Goal: Information Seeking & Learning: Learn about a topic

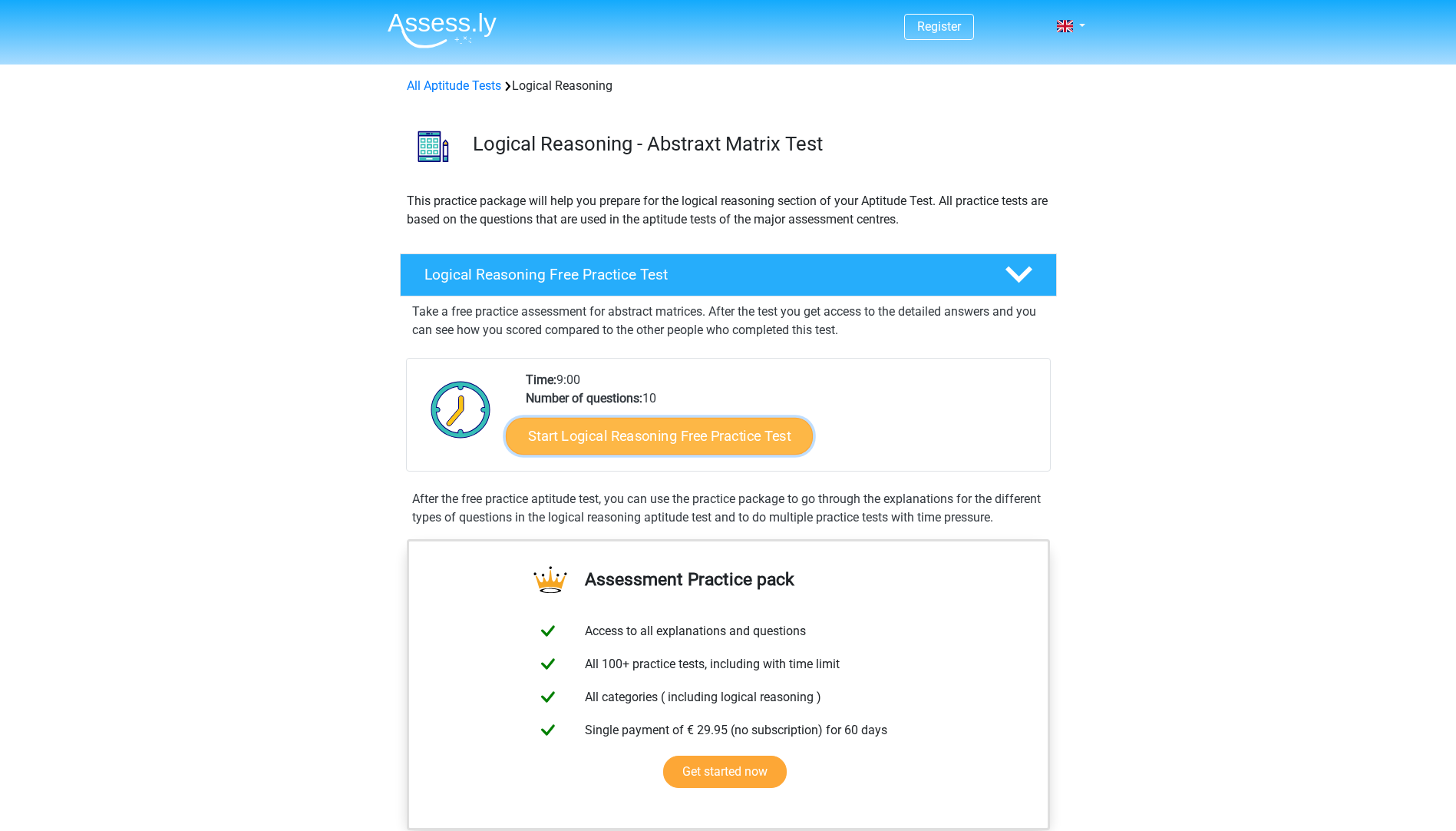
click at [611, 442] on link "Start Logical Reasoning Free Practice Test" at bounding box center [659, 435] width 307 height 37
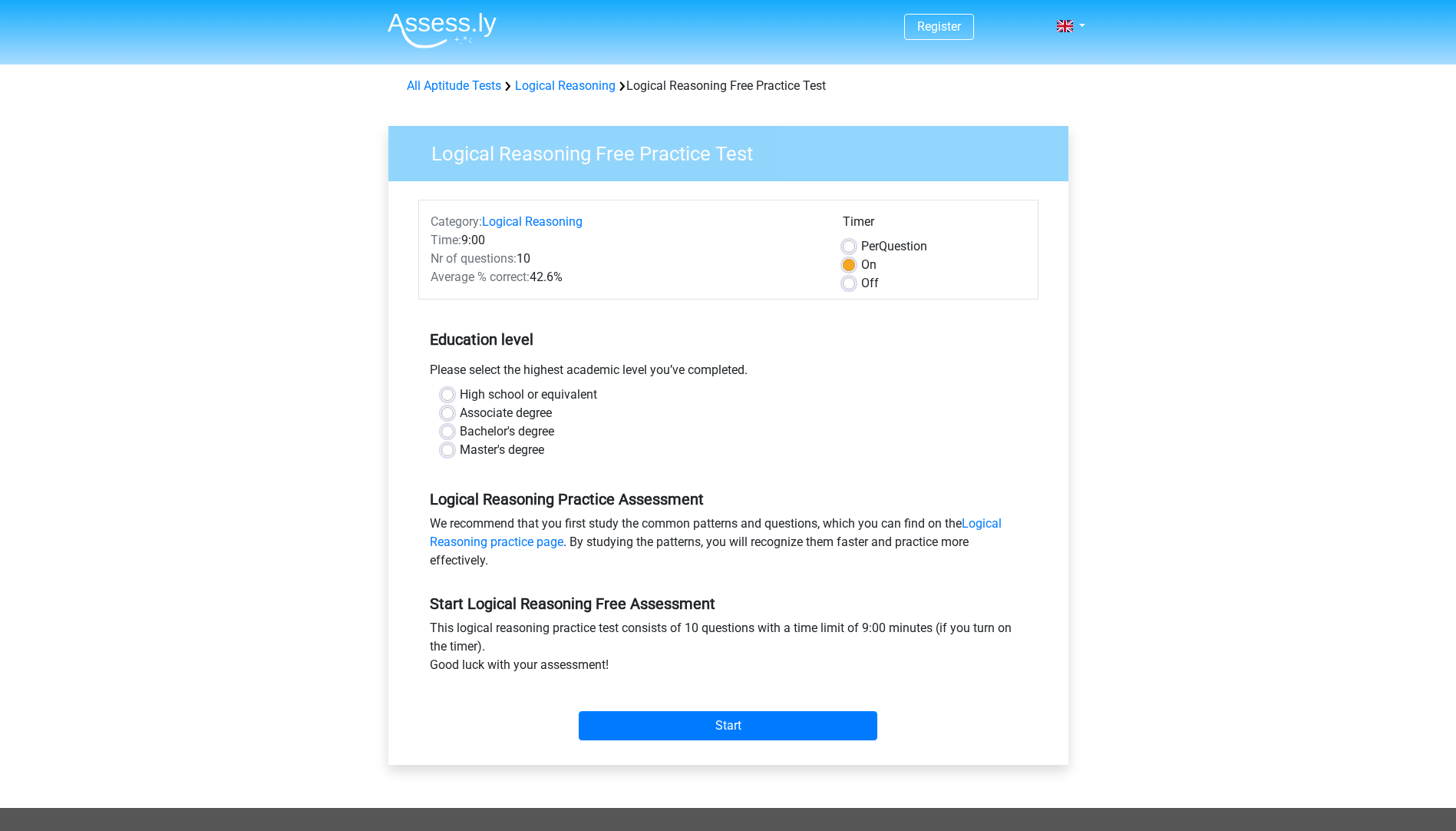
click at [460, 429] on label "Bachelor's degree" at bounding box center [507, 431] width 94 height 18
click at [452, 429] on input "Bachelor's degree" at bounding box center [448, 429] width 13 height 15
radio input "true"
click at [978, 525] on link "Logical Reasoning practice page" at bounding box center [716, 532] width 572 height 33
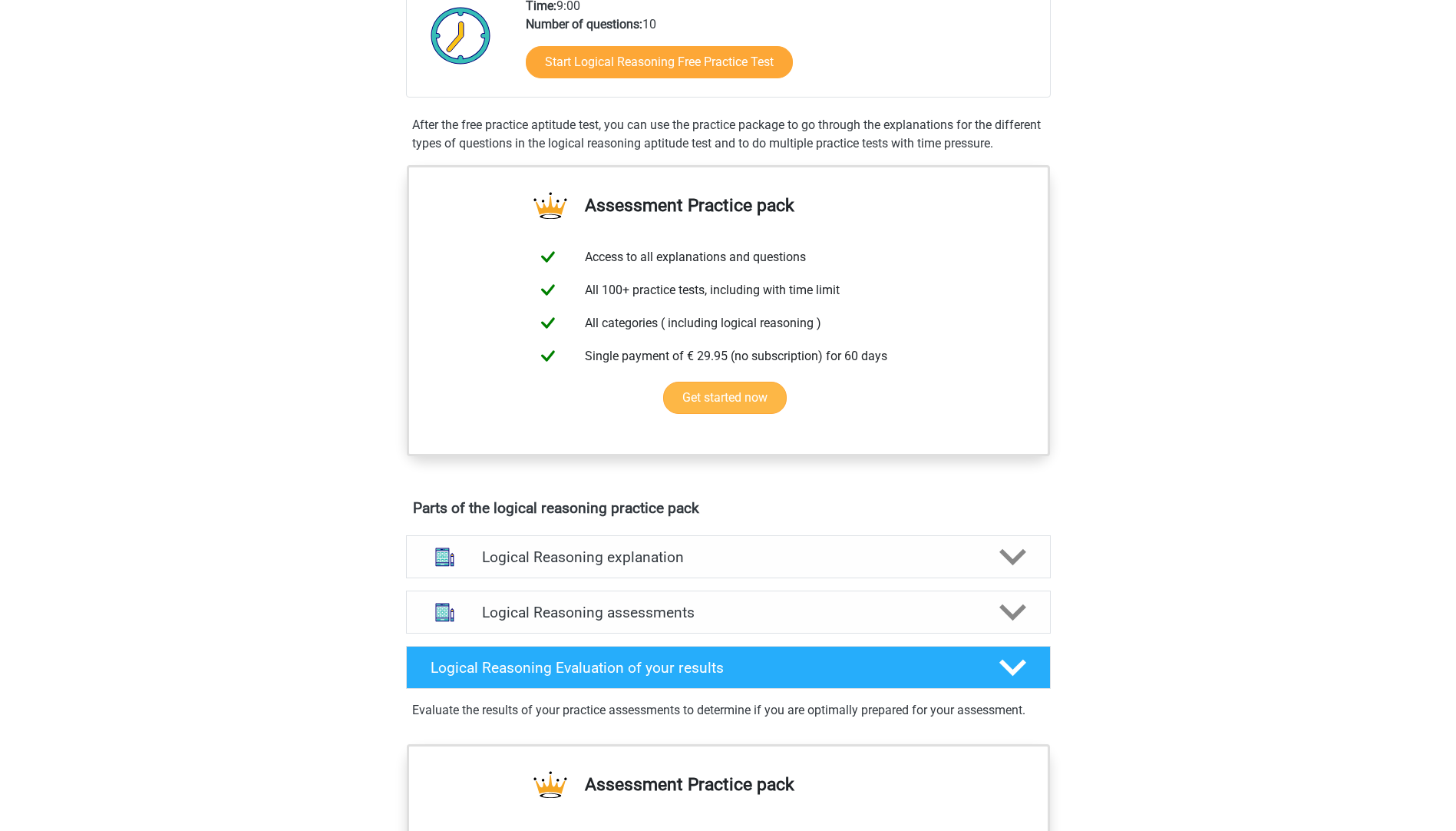
scroll to position [461, 0]
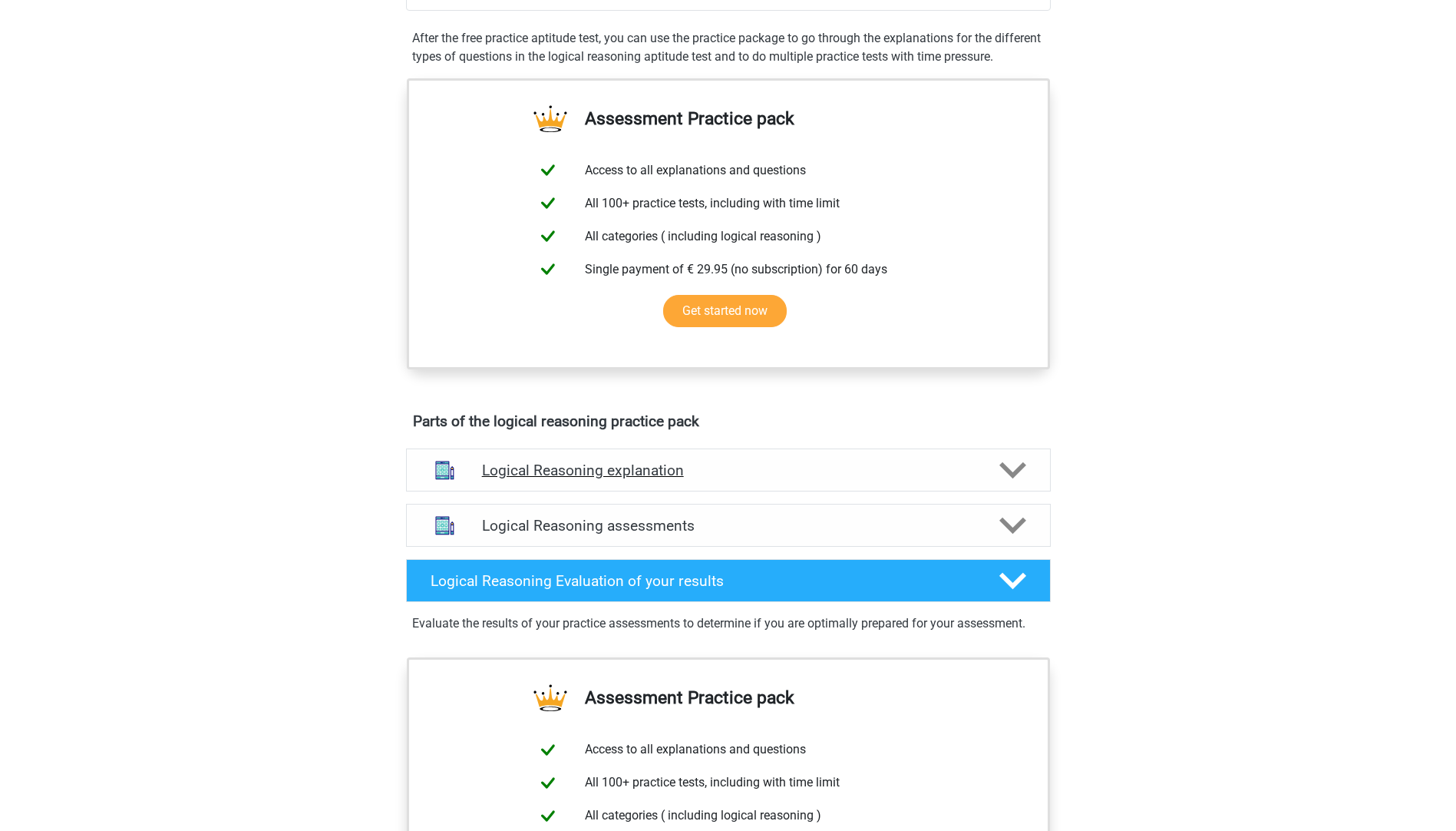
click at [1016, 478] on polygon at bounding box center [1013, 470] width 27 height 17
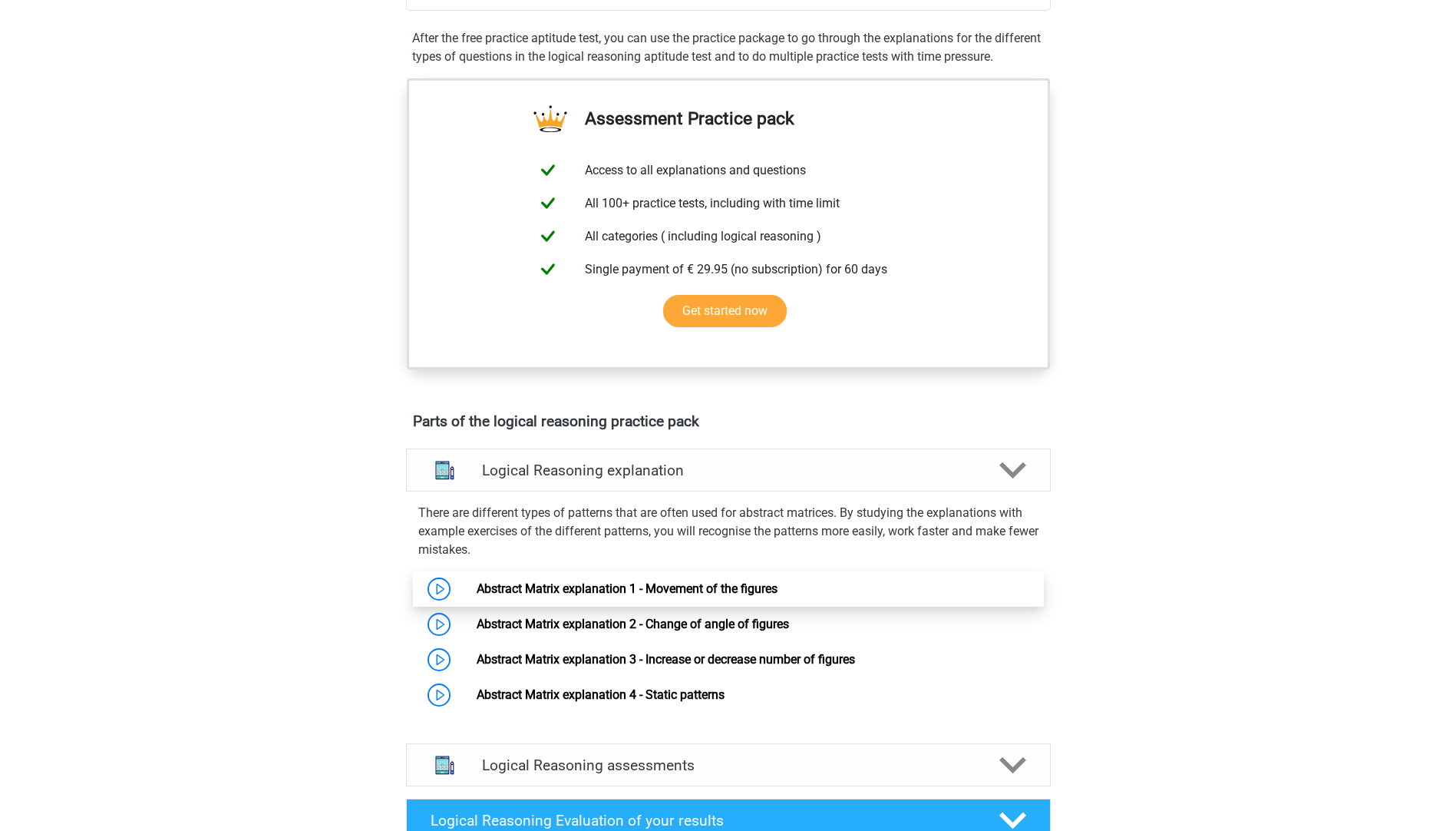
click at [625, 596] on link "Abstract Matrix explanation 1 - Movement of the figures" at bounding box center [627, 588] width 300 height 14
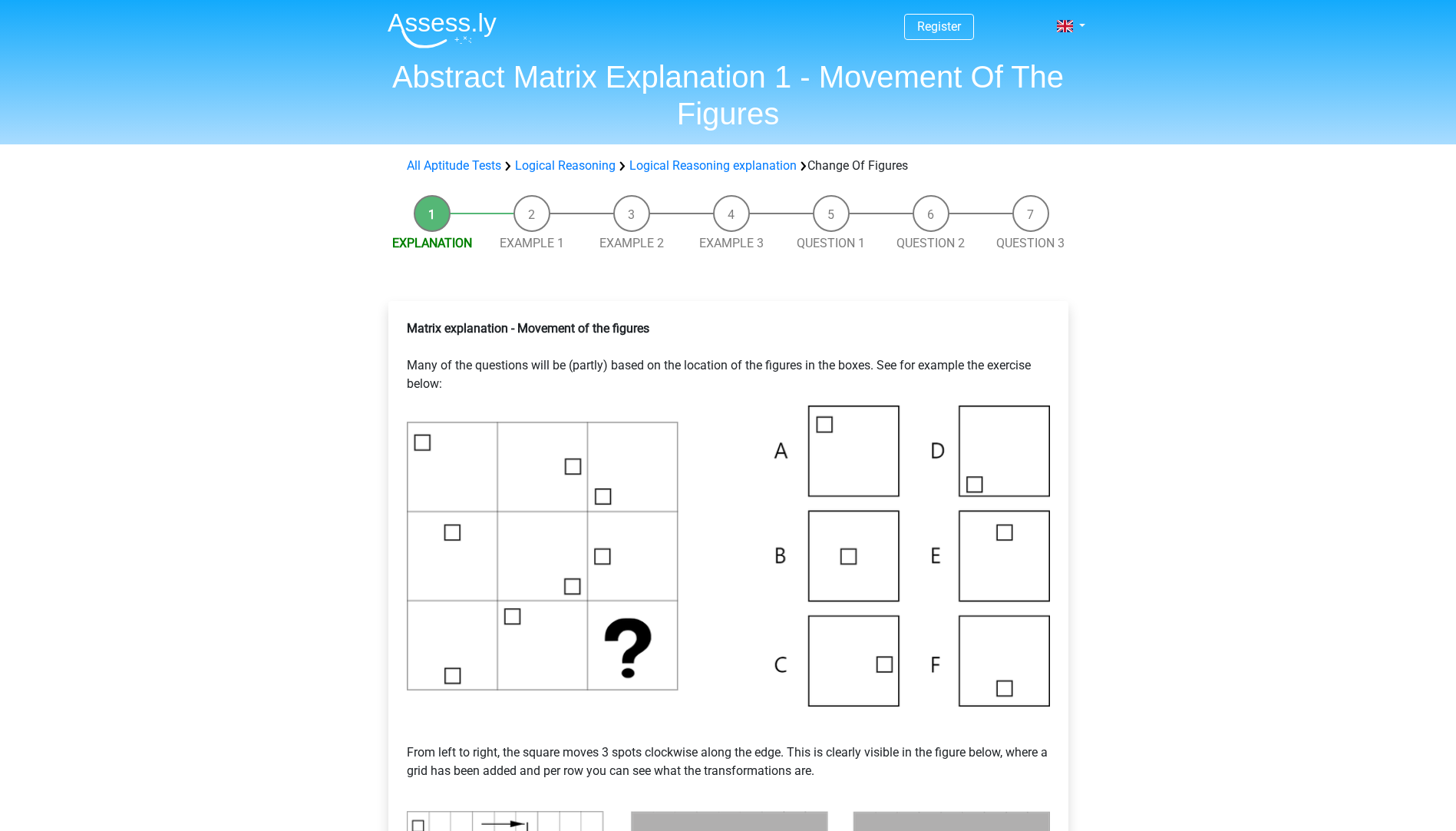
click at [986, 665] on img at bounding box center [728, 556] width 643 height 301
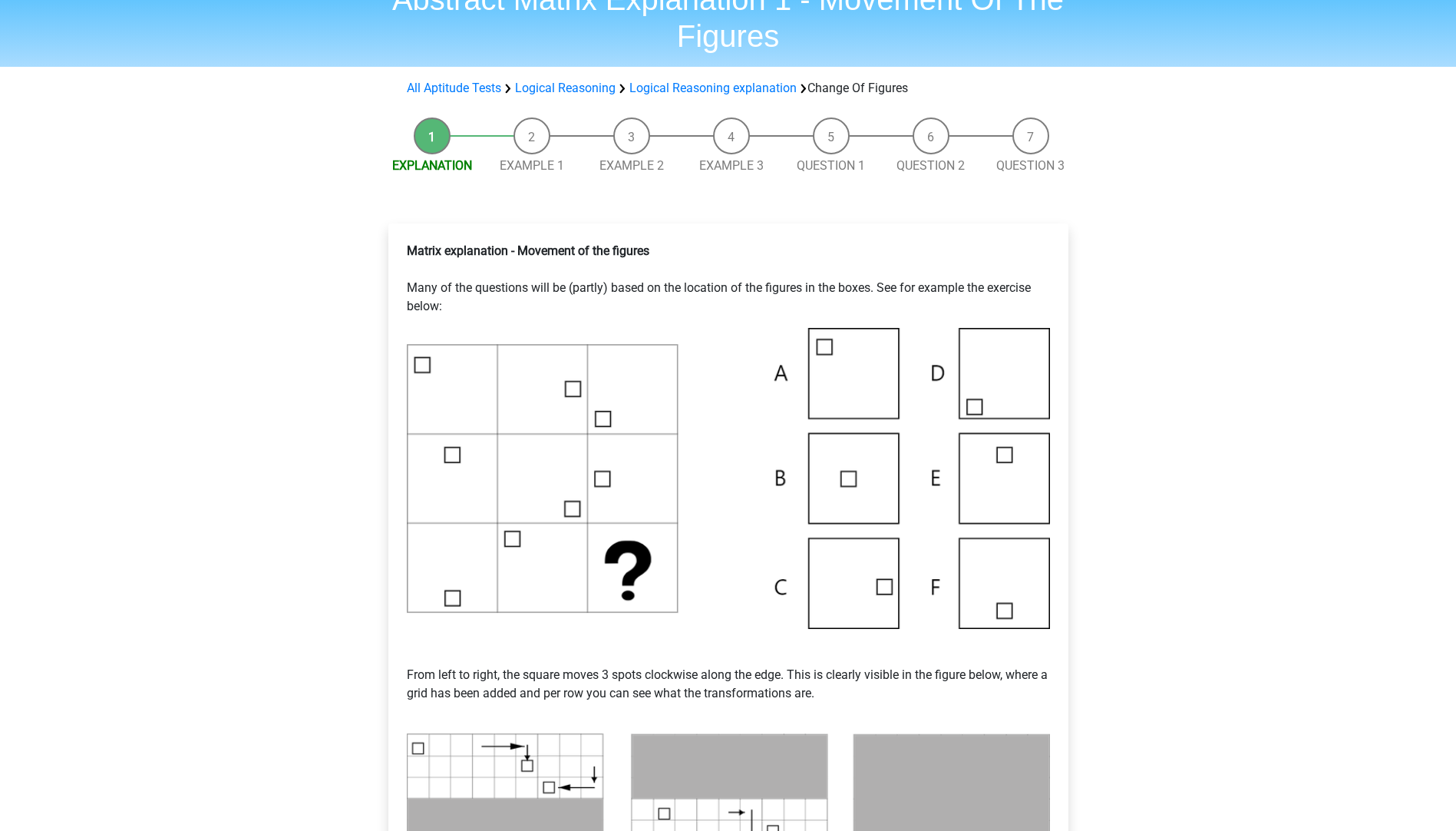
scroll to position [77, 0]
click at [858, 600] on img at bounding box center [728, 479] width 643 height 301
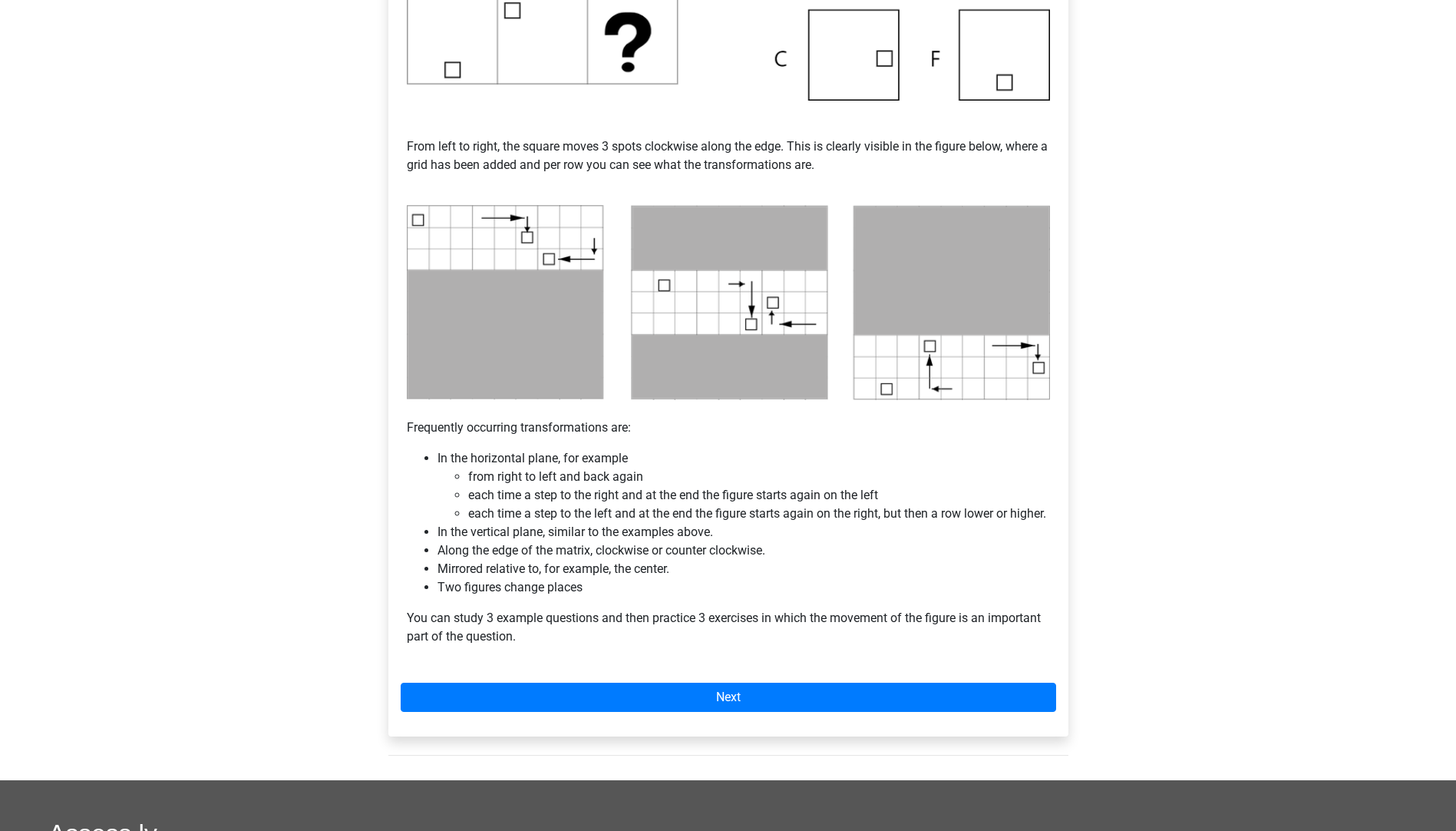
scroll to position [614, 0]
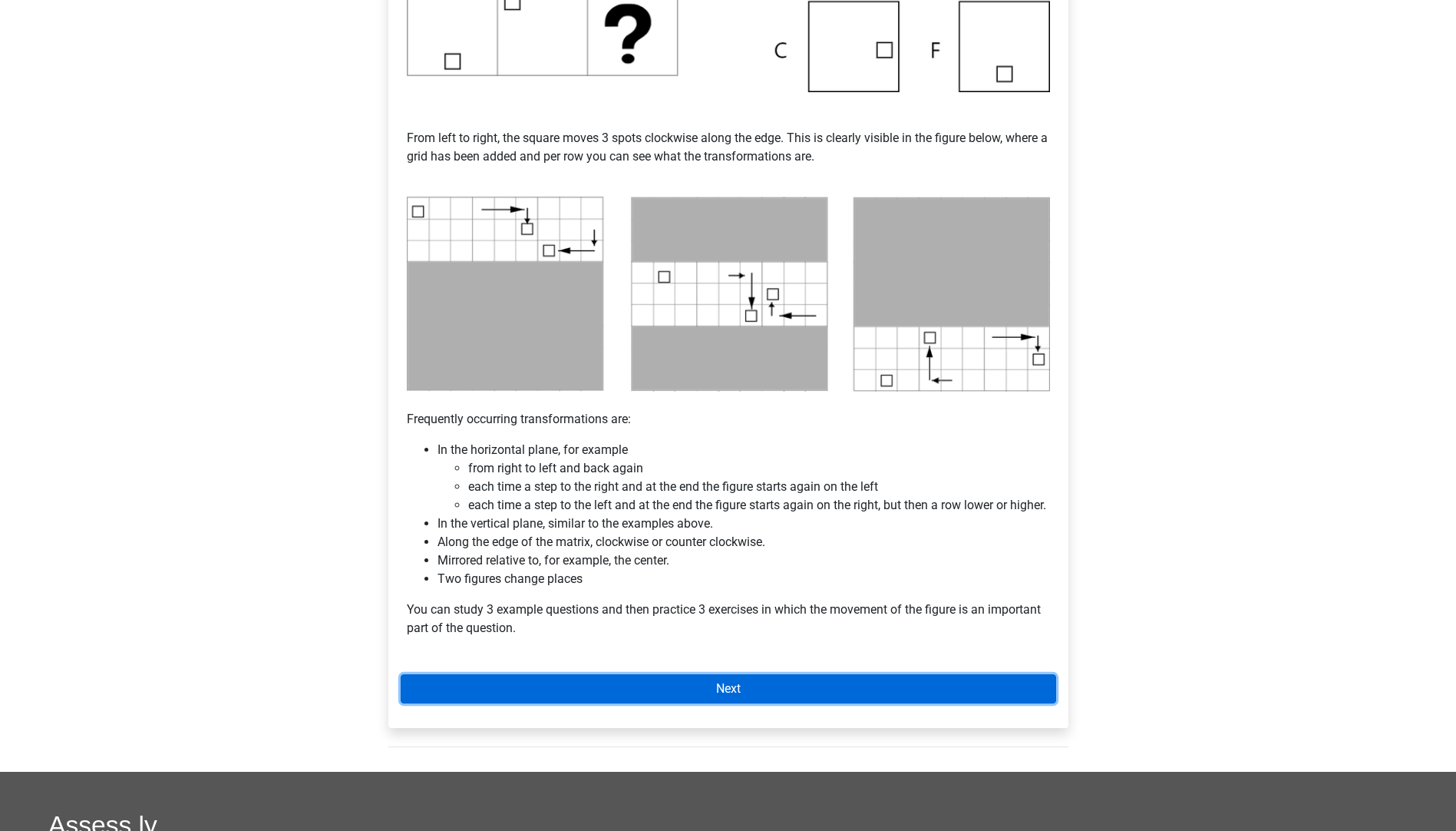
click at [698, 703] on link "Next" at bounding box center [728, 689] width 655 height 29
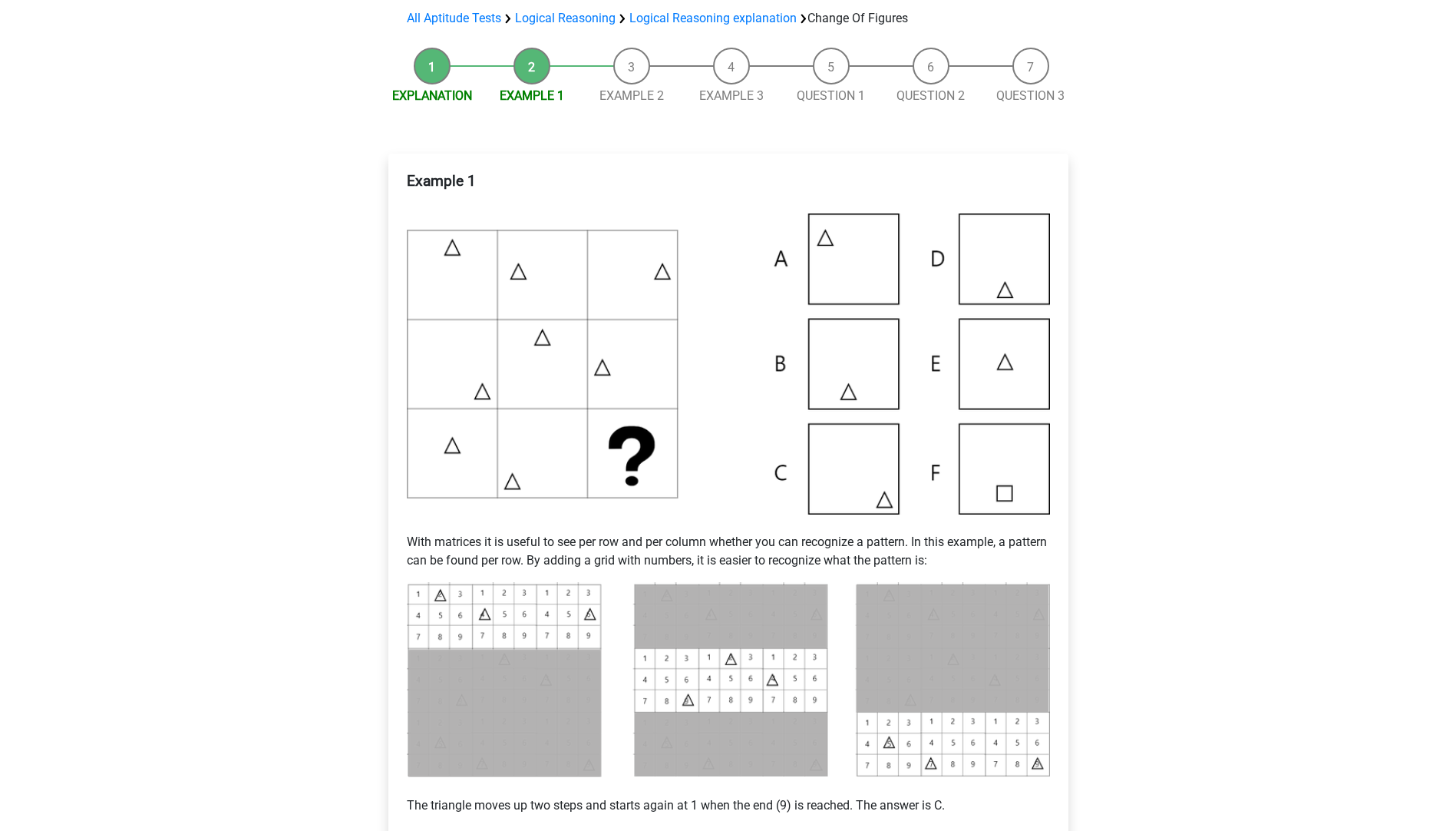
scroll to position [154, 0]
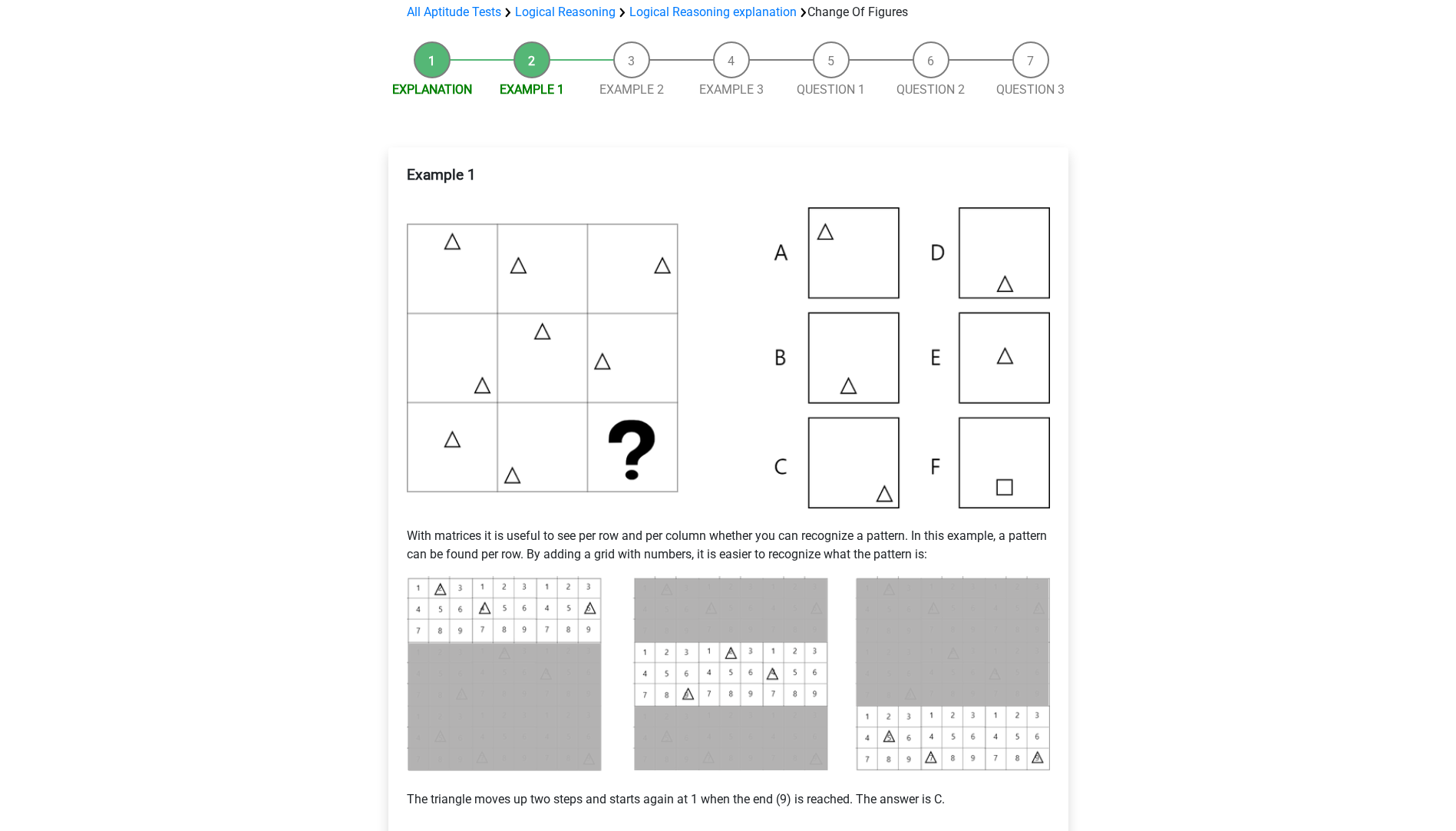
click at [861, 485] on img at bounding box center [728, 358] width 643 height 301
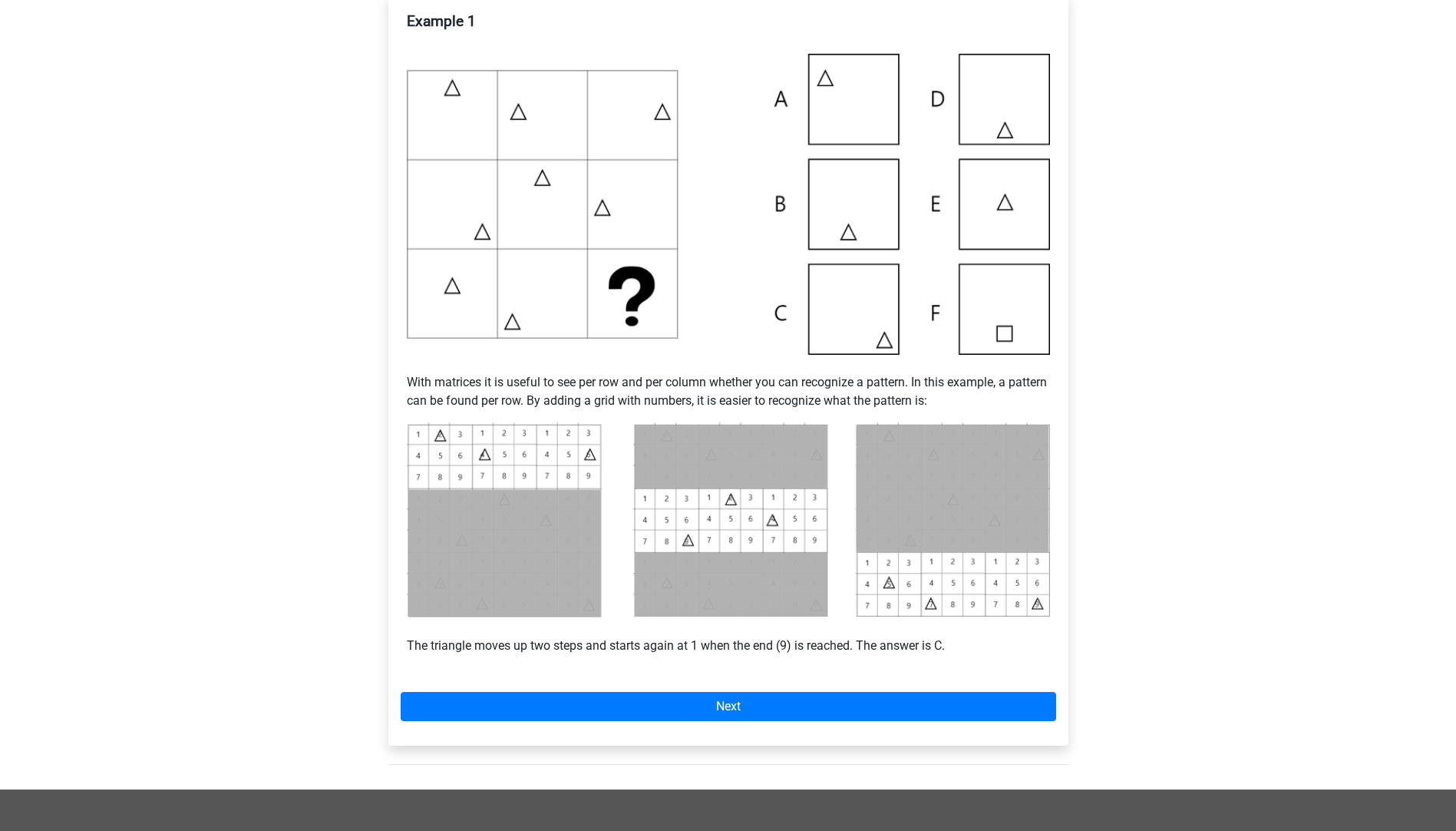
scroll to position [614, 0]
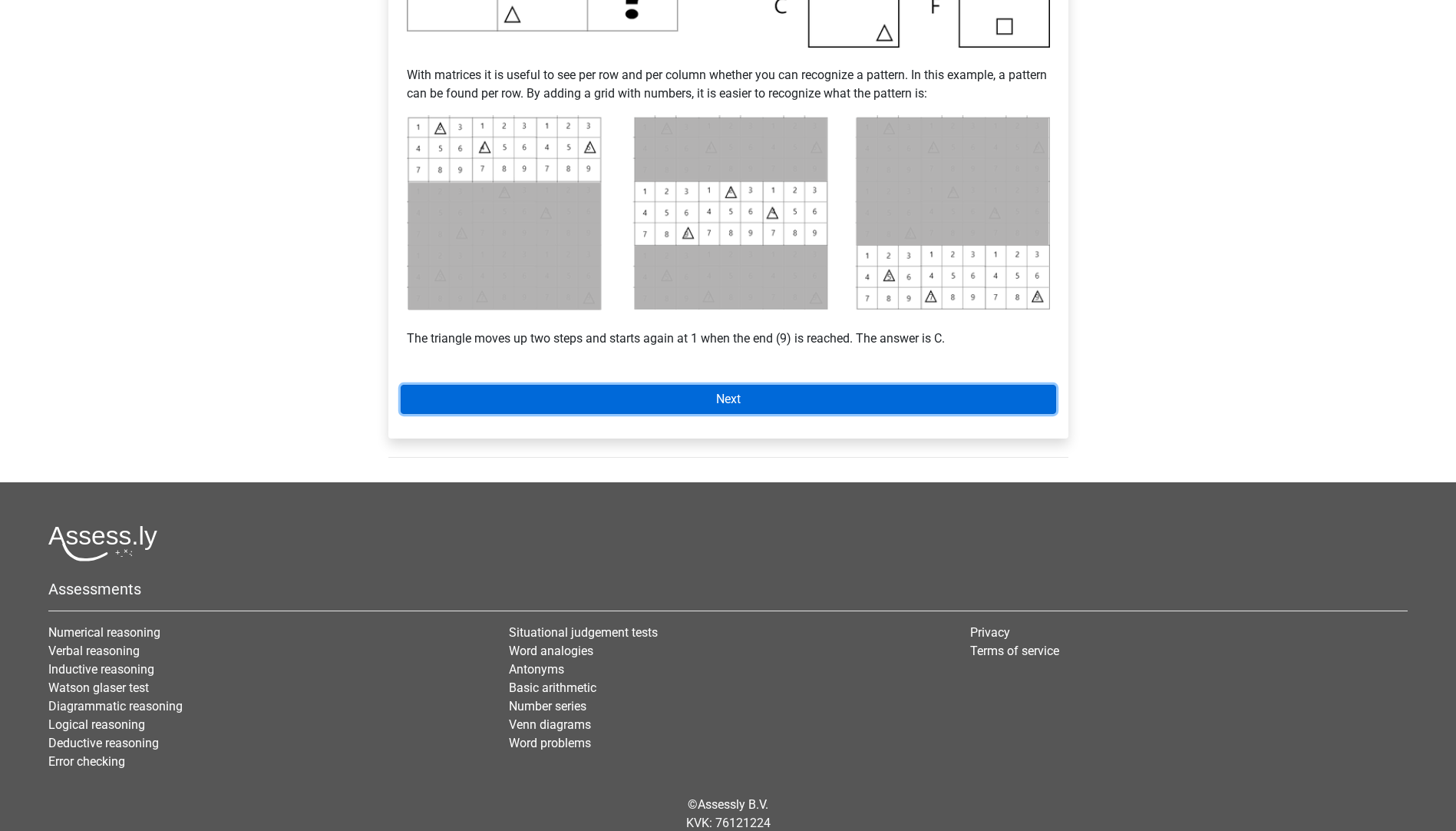
click at [753, 406] on link "Next" at bounding box center [728, 399] width 655 height 29
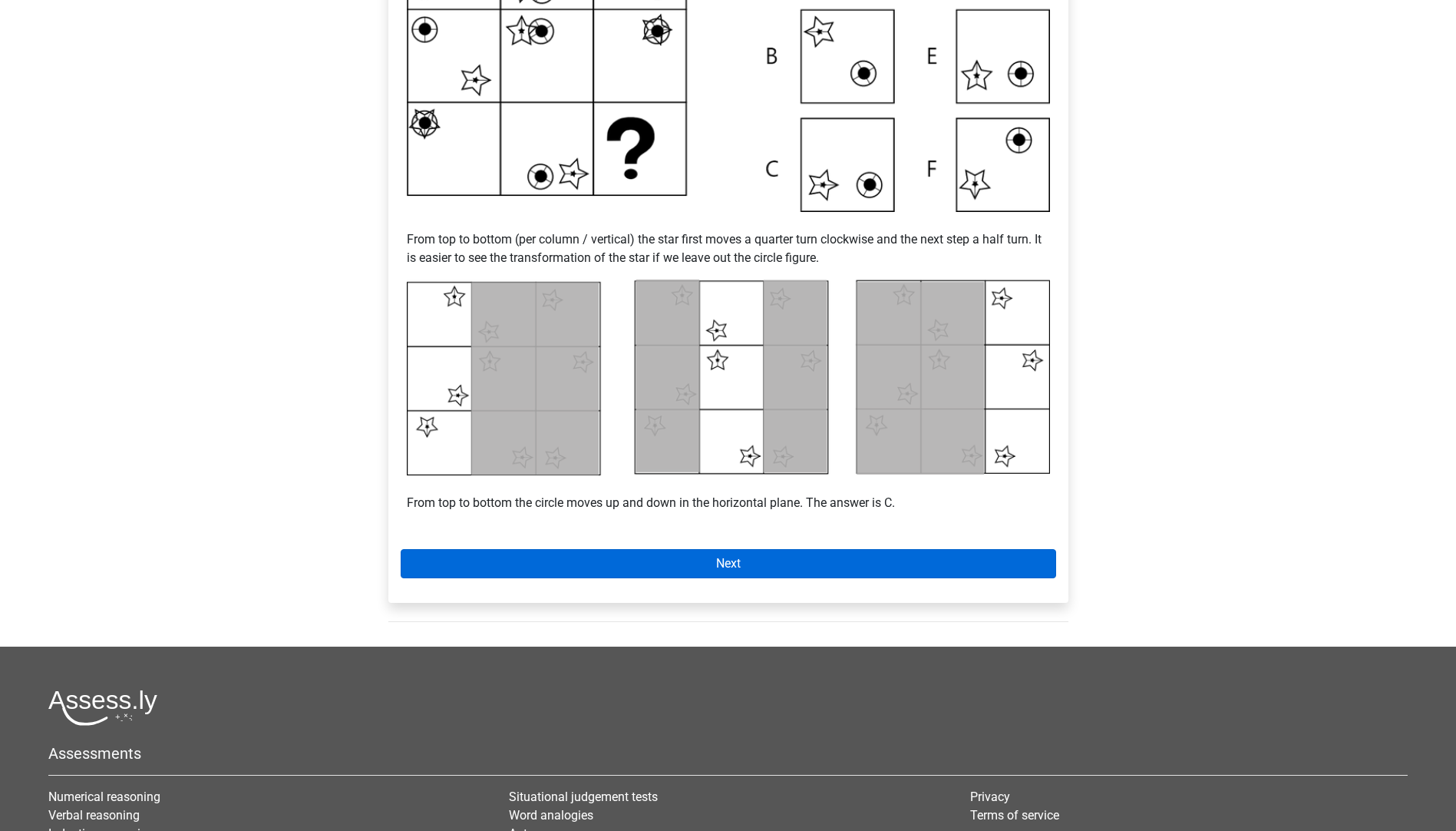
scroll to position [461, 0]
click at [618, 560] on link "Next" at bounding box center [728, 563] width 655 height 29
